Goal: Task Accomplishment & Management: Use online tool/utility

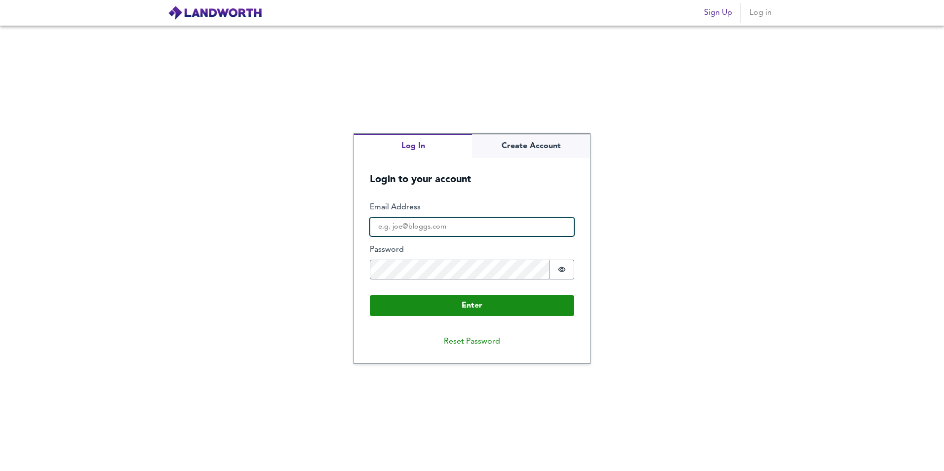
click at [398, 233] on input "Email Address" at bounding box center [472, 227] width 204 height 20
type input "[PERSON_NAME][EMAIL_ADDRESS][DOMAIN_NAME]"
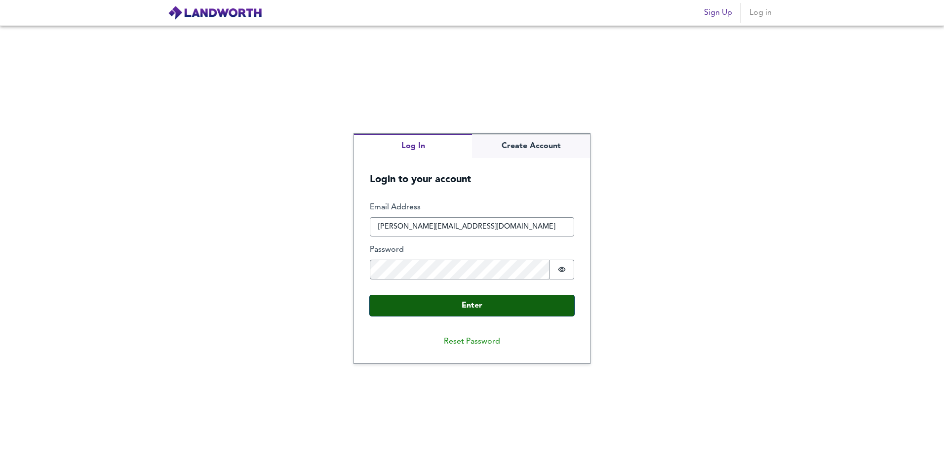
click at [514, 304] on button "Enter" at bounding box center [472, 305] width 204 height 21
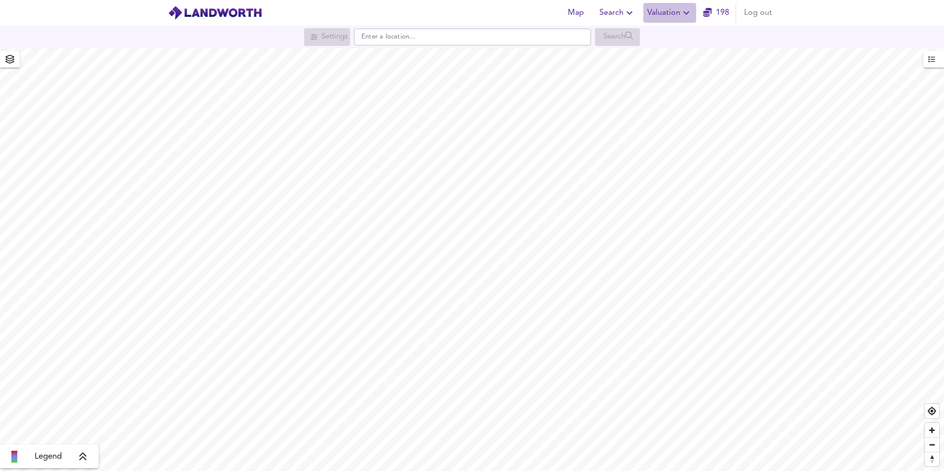
click at [655, 10] on span "Valuation" at bounding box center [669, 13] width 45 height 14
click at [658, 33] on li "New Valuation Report" at bounding box center [670, 36] width 118 height 18
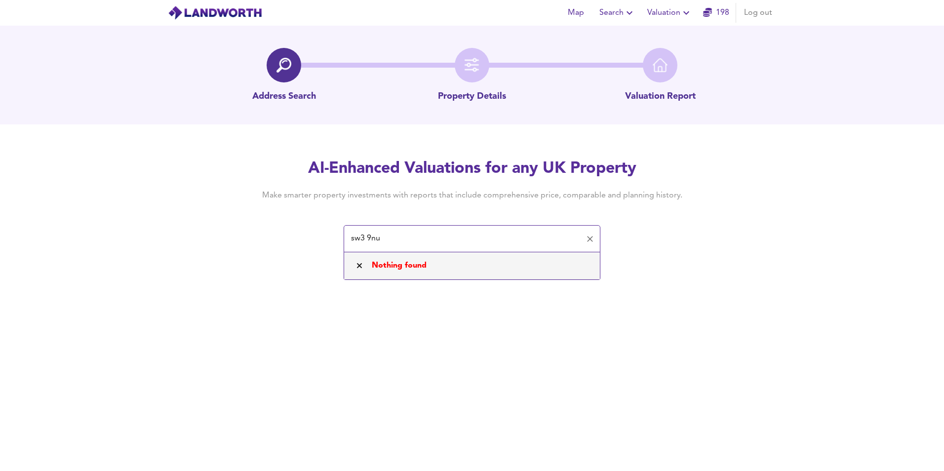
click at [372, 244] on input "sw3 9nu" at bounding box center [464, 239] width 233 height 19
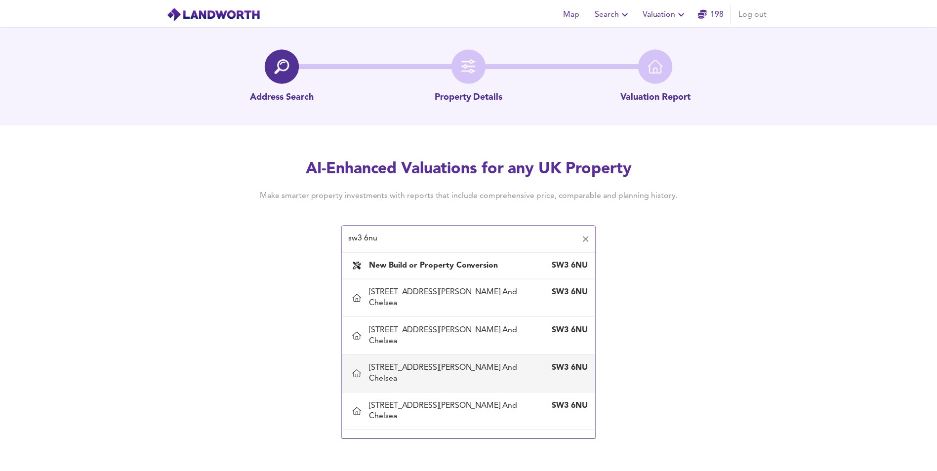
scroll to position [49, 0]
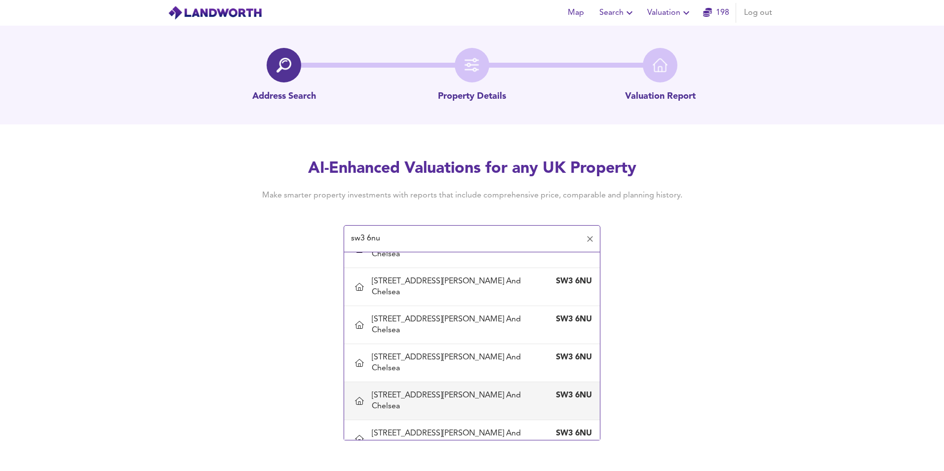
click at [414, 403] on div "[STREET_ADDRESS][PERSON_NAME] And Chelsea" at bounding box center [462, 401] width 181 height 22
type input "[STREET_ADDRESS][PERSON_NAME] And Chelsea"
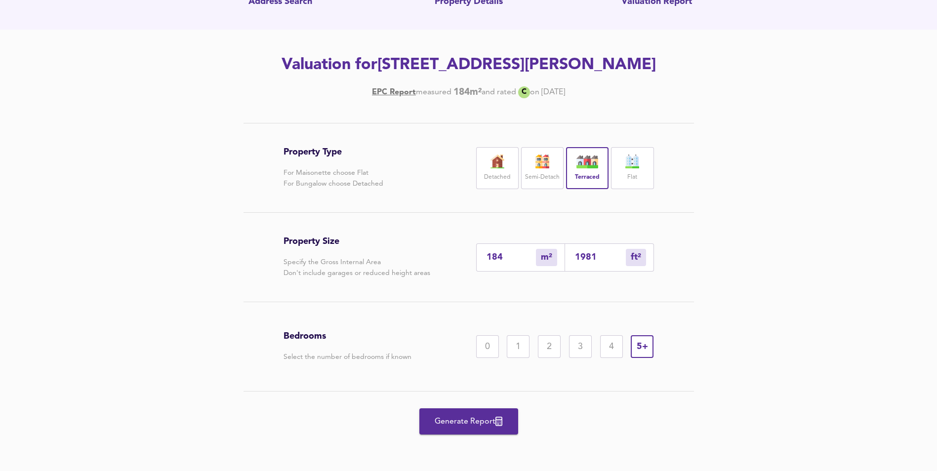
scroll to position [99, 0]
click at [610, 358] on div "4" at bounding box center [611, 346] width 23 height 23
click at [484, 429] on span "Generate Report" at bounding box center [468, 422] width 79 height 14
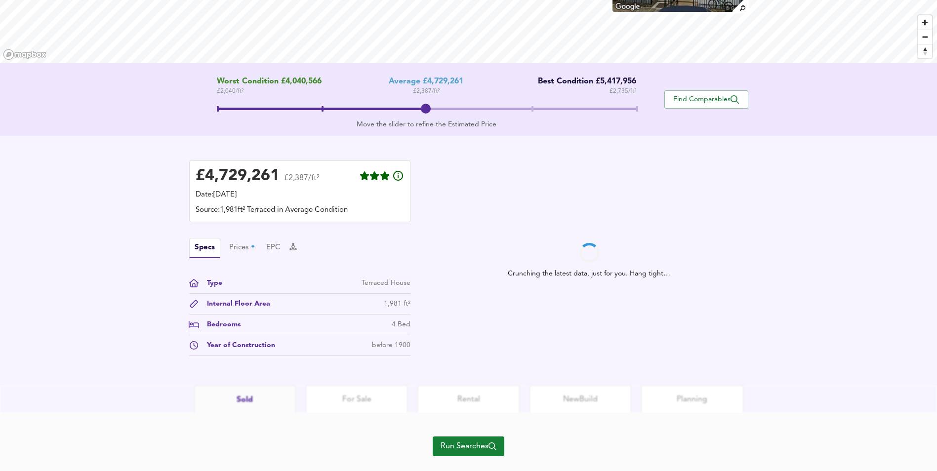
scroll to position [148, 0]
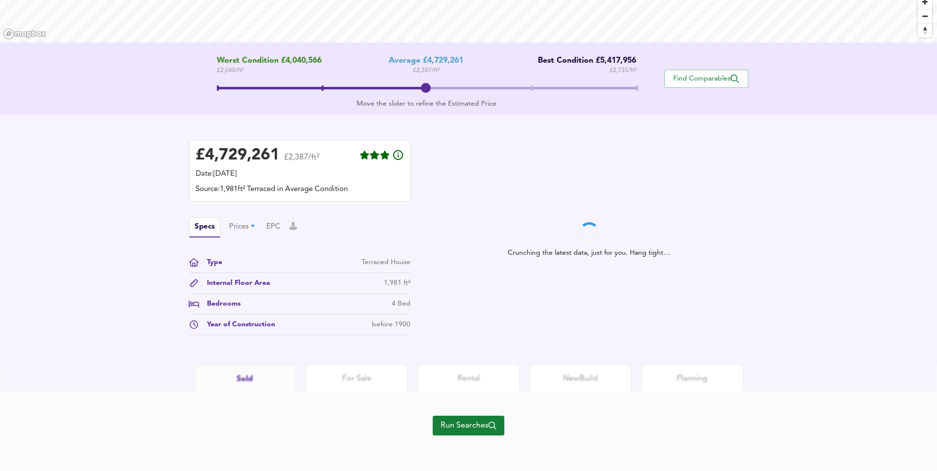
click at [473, 427] on span "Run Searches" at bounding box center [468, 426] width 56 height 14
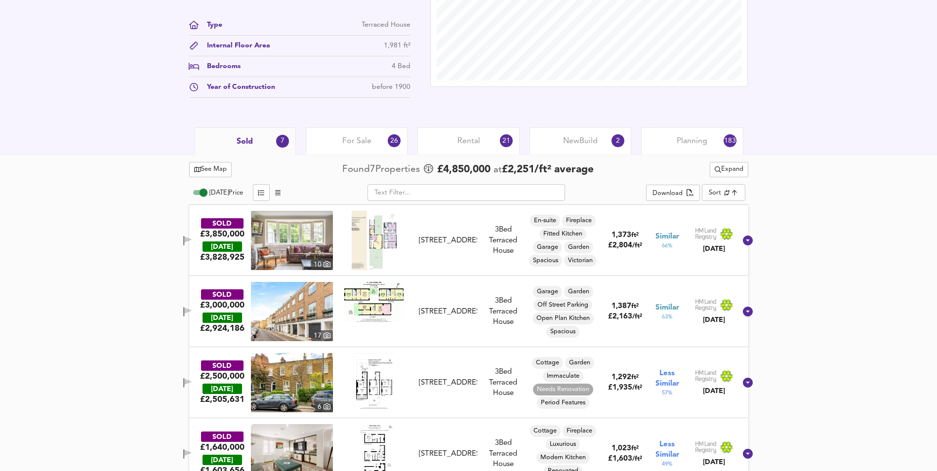
scroll to position [212, 0]
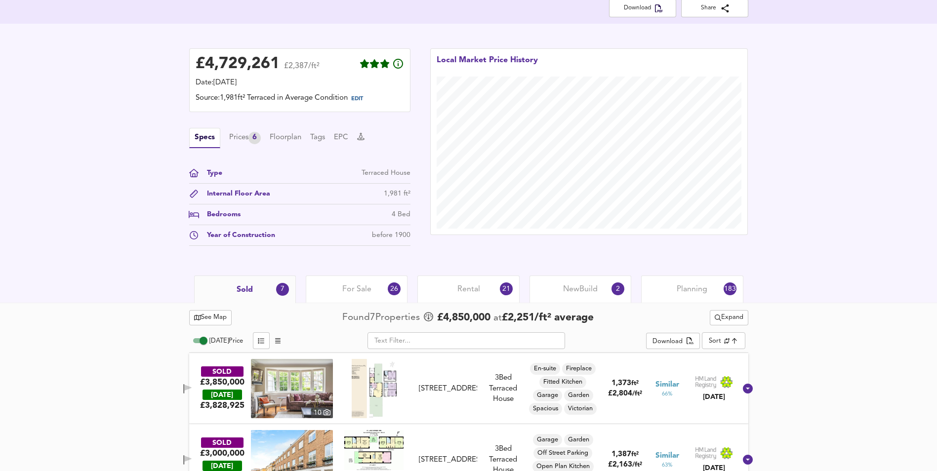
click at [365, 283] on div "For Sale 26" at bounding box center [357, 289] width 102 height 27
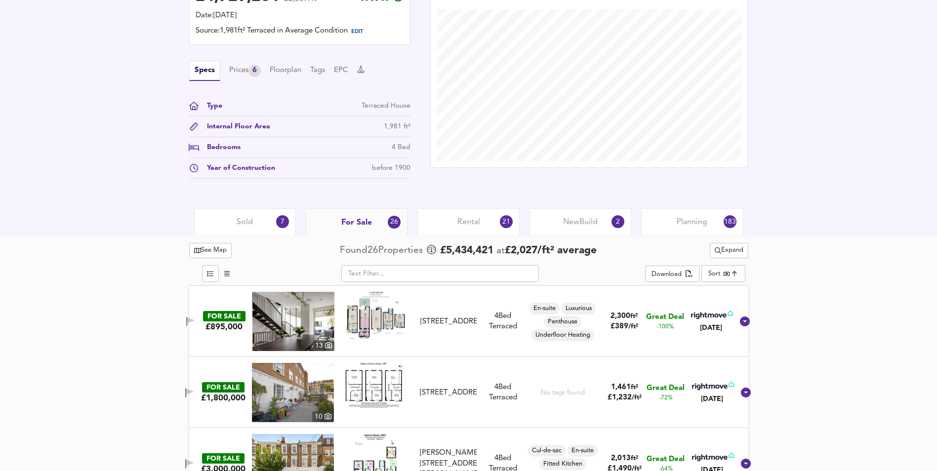
scroll to position [261, 0]
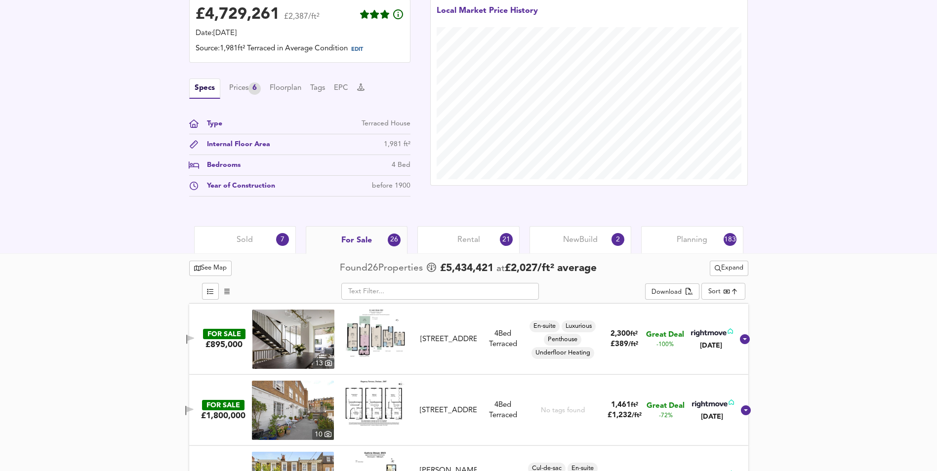
click at [433, 249] on div "Rental 21" at bounding box center [468, 239] width 102 height 27
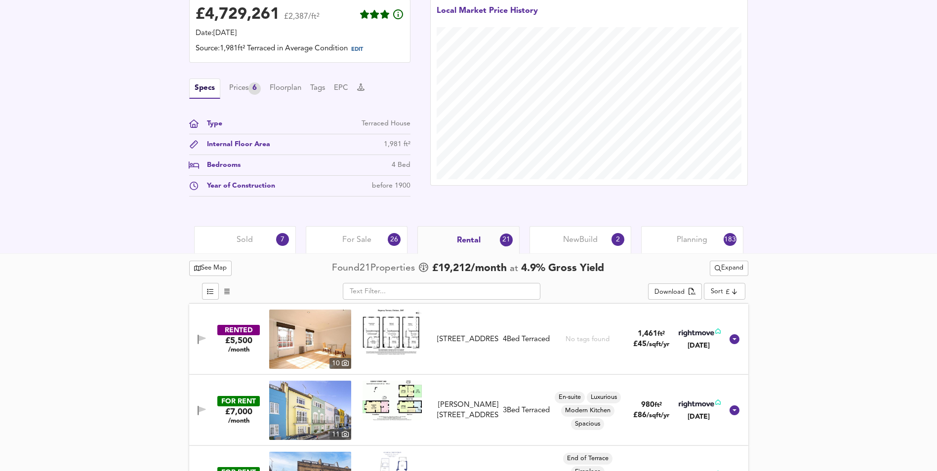
click at [239, 242] on span "Sold" at bounding box center [245, 240] width 16 height 11
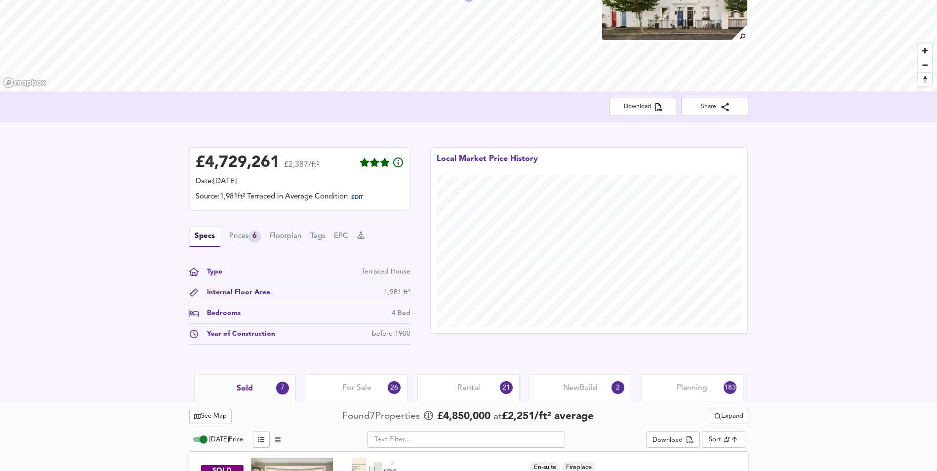
scroll to position [148, 0]
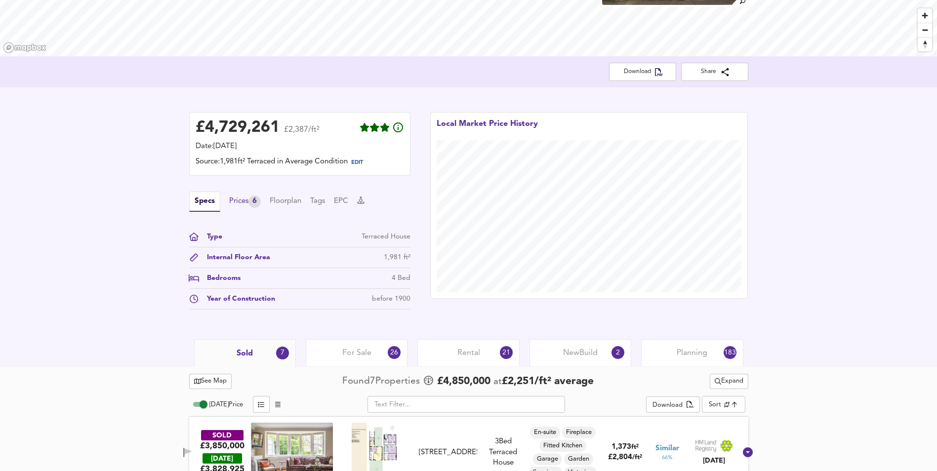
click at [252, 207] on div "Prices 6" at bounding box center [245, 202] width 32 height 12
